Goal: Communication & Community: Ask a question

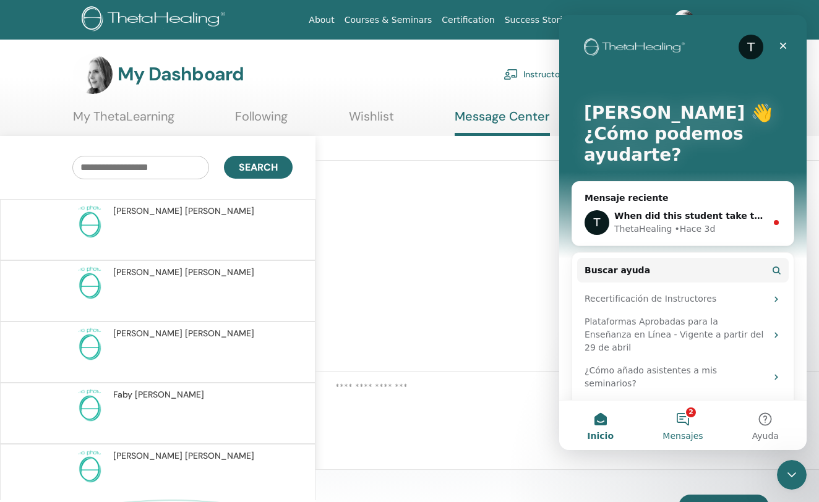
click at [690, 408] on button "2 Mensajes" at bounding box center [682, 425] width 82 height 49
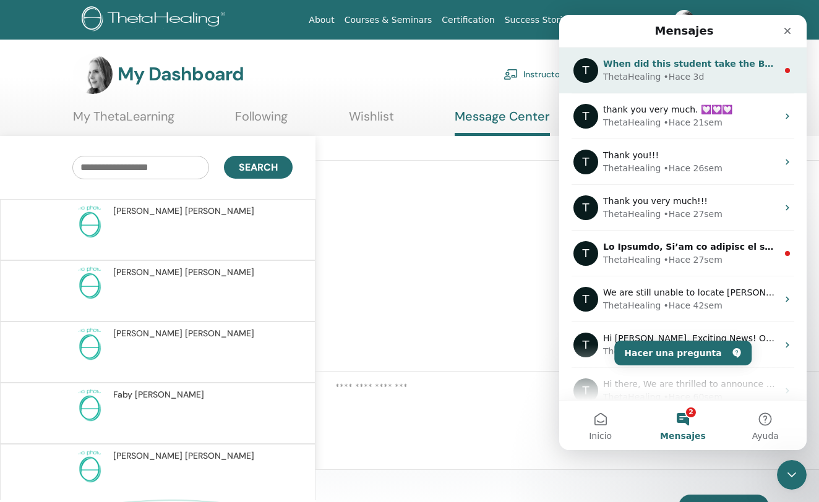
click at [691, 72] on div "• Hace 3d" at bounding box center [683, 77] width 41 height 13
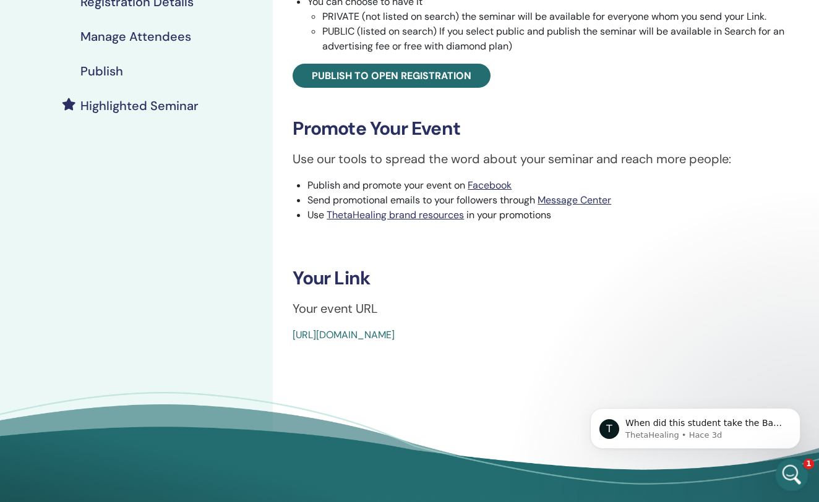
click at [800, 469] on div "Abrir Intercom Messenger" at bounding box center [789, 473] width 41 height 41
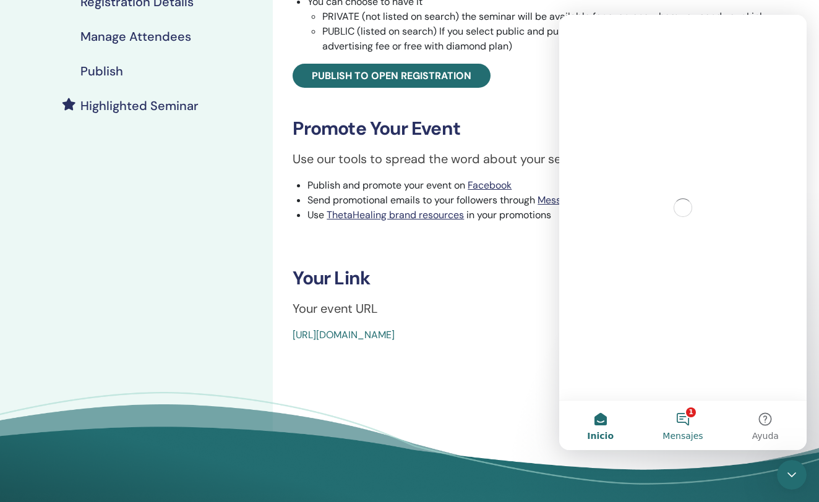
click at [674, 424] on button "1 Mensajes" at bounding box center [682, 425] width 82 height 49
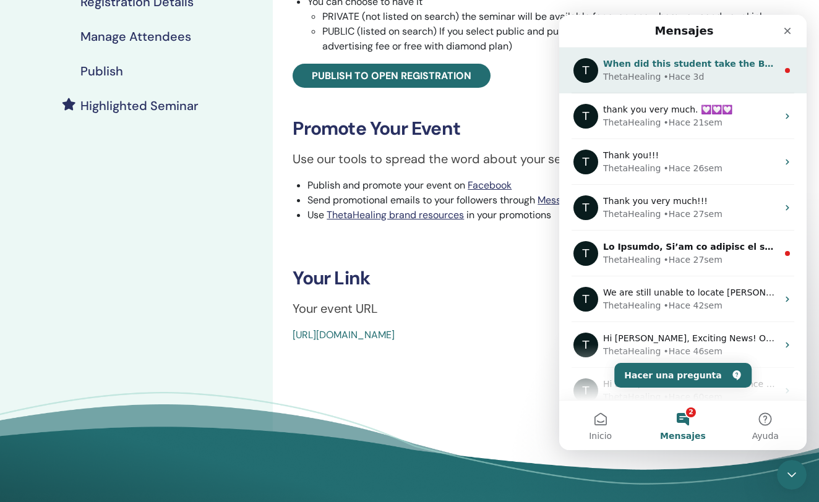
click at [714, 73] on div "ThetaHealing • Hace 3d" at bounding box center [690, 77] width 174 height 13
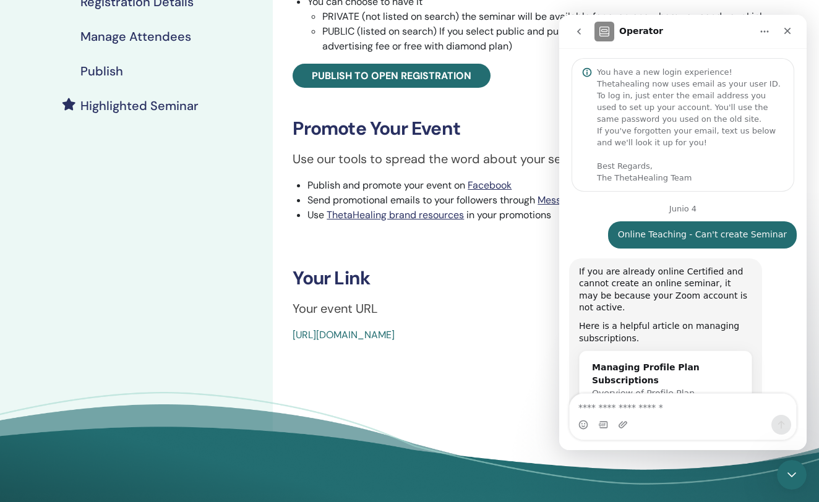
scroll to position [3981, 0]
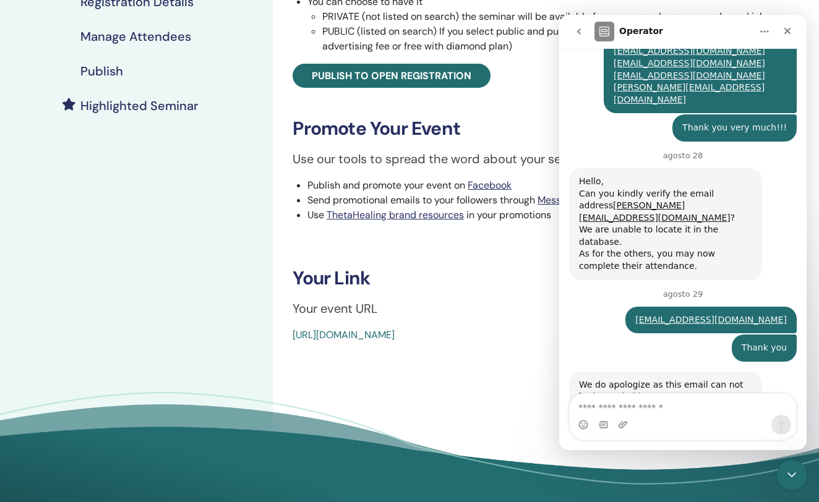
click at [643, 404] on textarea "Escribe un mensaje..." at bounding box center [683, 404] width 226 height 21
type textarea "*"
type textarea "**********"
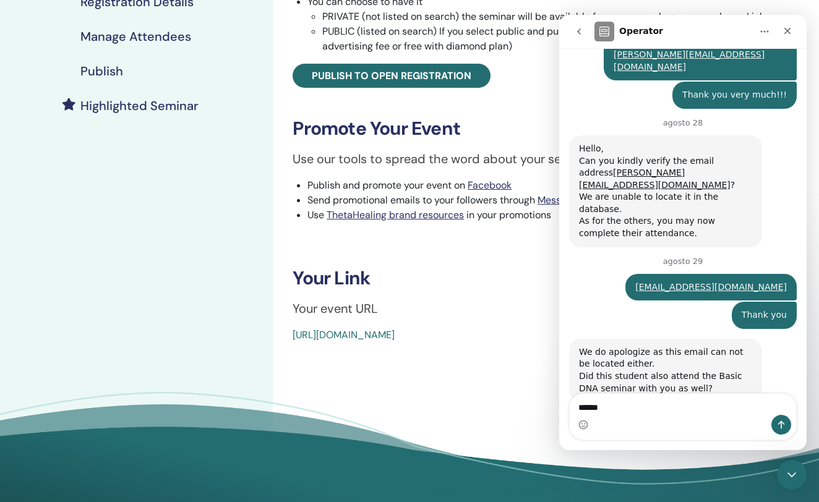
type textarea "*******"
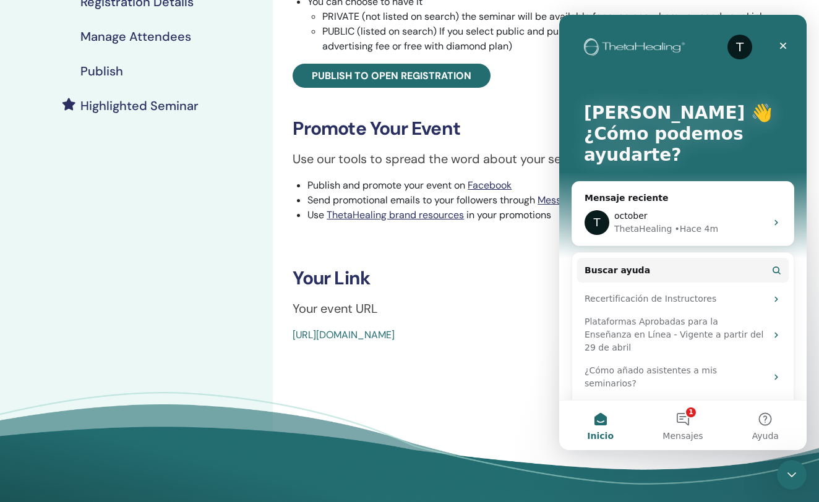
scroll to position [0, 0]
click at [685, 416] on button "1 Mensajes" at bounding box center [682, 425] width 82 height 49
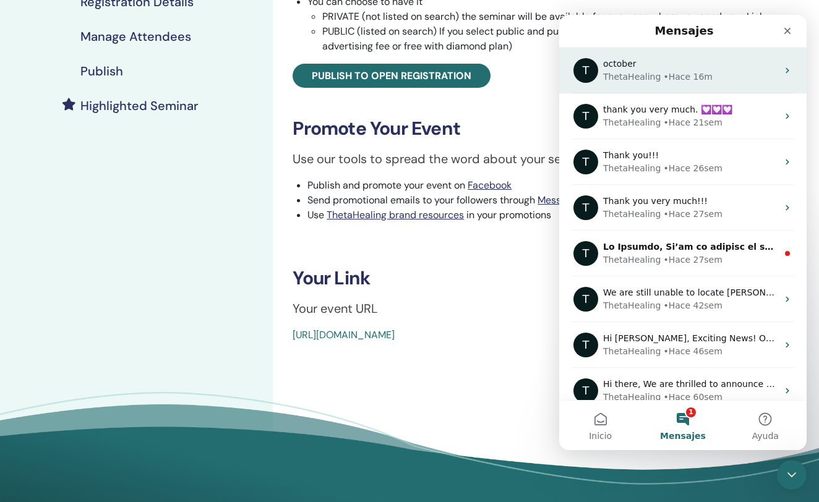
click at [681, 76] on div "• Hace 16m" at bounding box center [687, 77] width 49 height 13
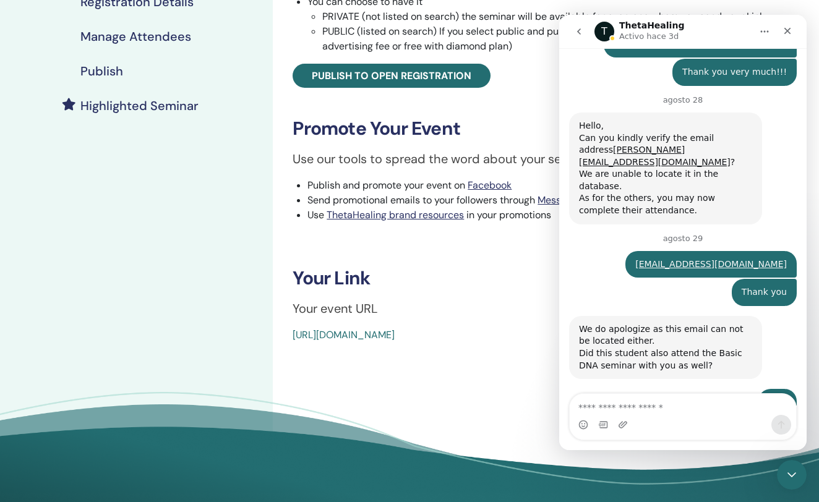
scroll to position [4042, 0]
